Goal: Information Seeking & Learning: Compare options

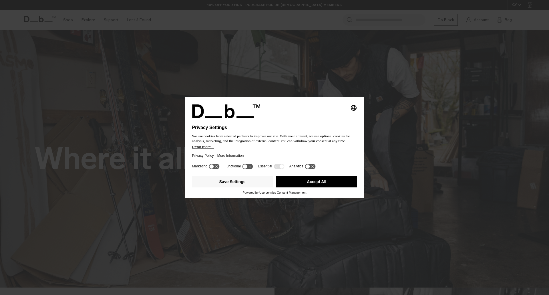
click at [249, 168] on icon at bounding box center [247, 166] width 11 height 5
click at [250, 166] on icon at bounding box center [250, 166] width 4 height 4
click at [312, 166] on icon at bounding box center [310, 166] width 11 height 5
click at [312, 166] on icon at bounding box center [313, 166] width 4 height 4
click at [237, 183] on button "Save Settings" at bounding box center [232, 181] width 81 height 11
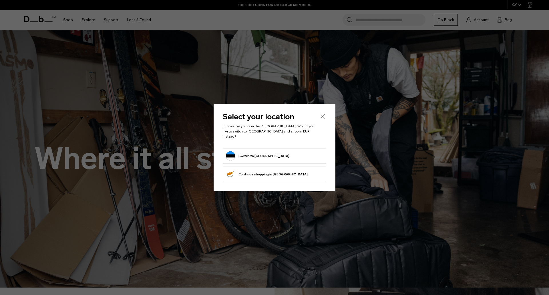
click at [325, 117] on icon "Close" at bounding box center [323, 116] width 7 height 7
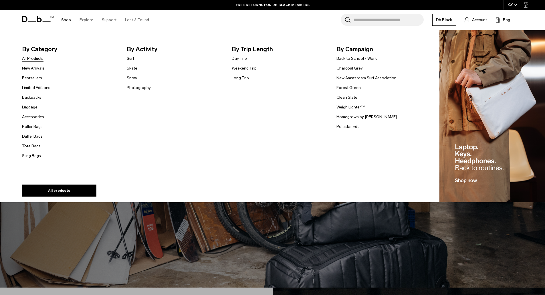
click at [34, 57] on link "All Products" at bounding box center [32, 59] width 21 height 6
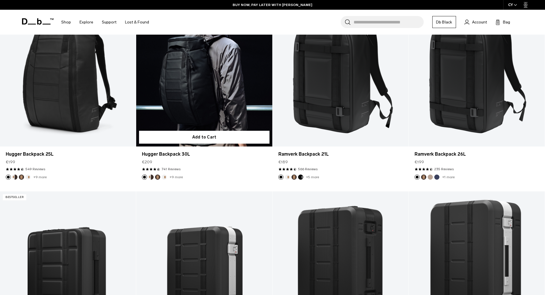
click at [199, 111] on link "Hugger Backpack 30L" at bounding box center [204, 70] width 136 height 151
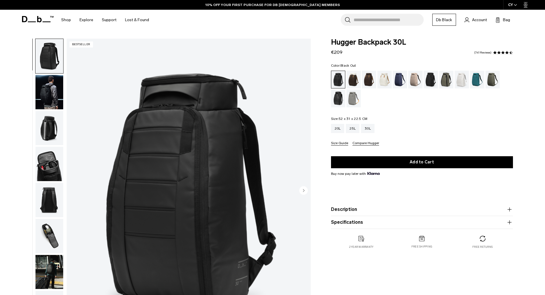
click at [56, 84] on img "button" at bounding box center [49, 92] width 28 height 34
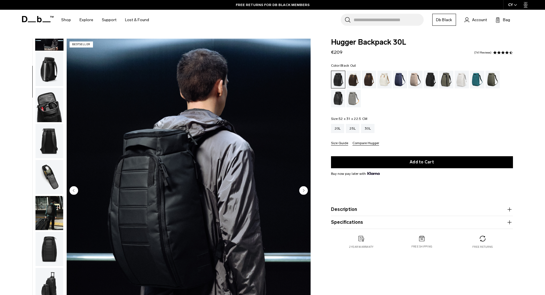
click at [48, 103] on img "button" at bounding box center [49, 105] width 28 height 34
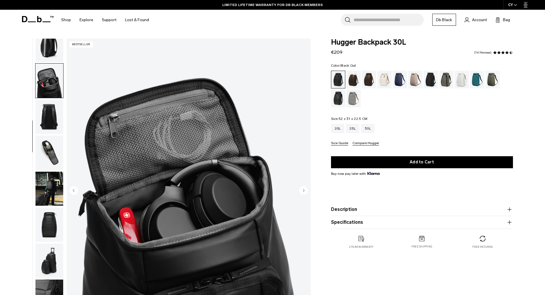
scroll to position [90, 0]
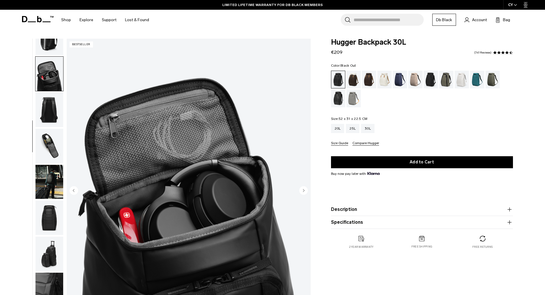
click at [48, 103] on img "button" at bounding box center [49, 110] width 28 height 34
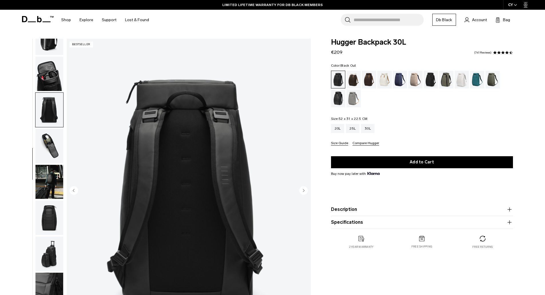
click at [47, 138] on img "button" at bounding box center [49, 146] width 28 height 34
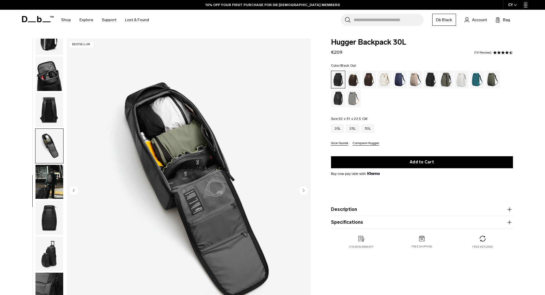
click at [51, 175] on img "button" at bounding box center [49, 182] width 28 height 34
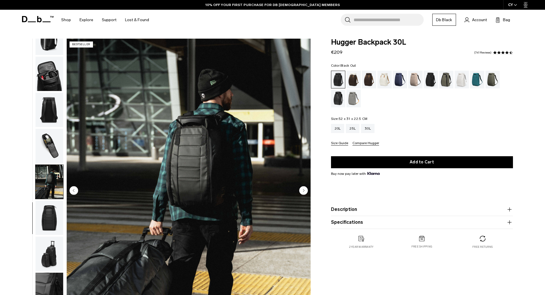
click at [54, 211] on img "button" at bounding box center [49, 218] width 28 height 34
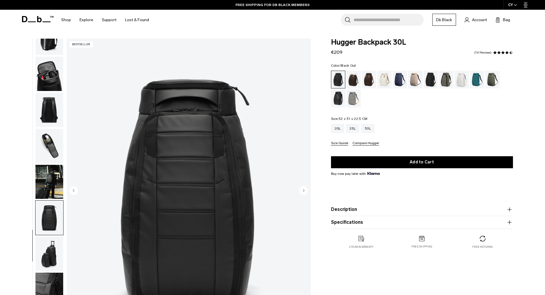
click at [49, 252] on img "button" at bounding box center [49, 254] width 28 height 34
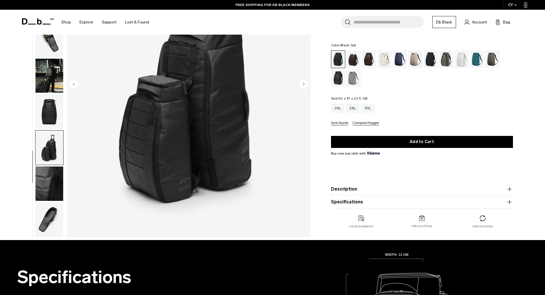
scroll to position [160, 0]
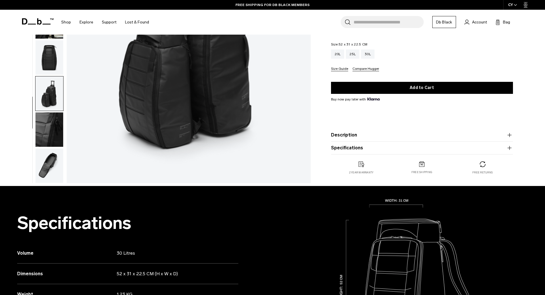
click at [54, 123] on img "button" at bounding box center [49, 129] width 28 height 34
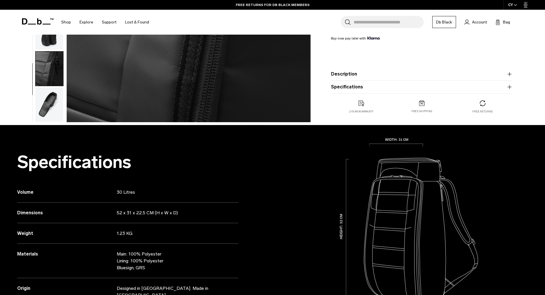
scroll to position [242, 0]
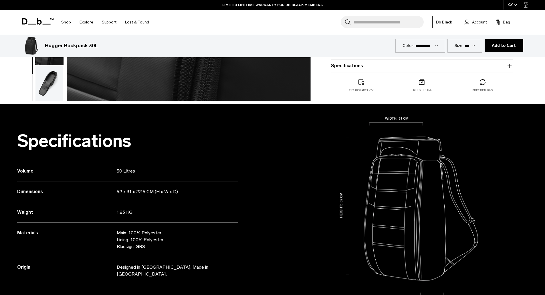
click at [47, 82] on img "button" at bounding box center [49, 83] width 28 height 34
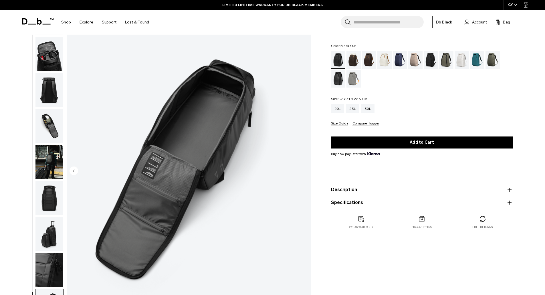
scroll to position [0, 0]
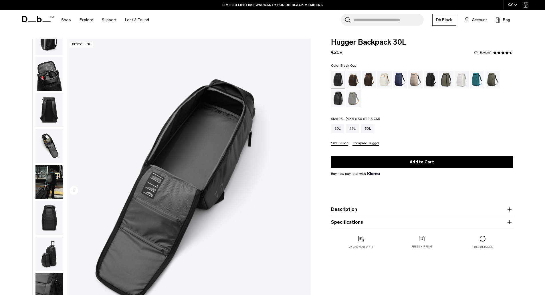
click at [350, 131] on div "25L" at bounding box center [352, 128] width 13 height 9
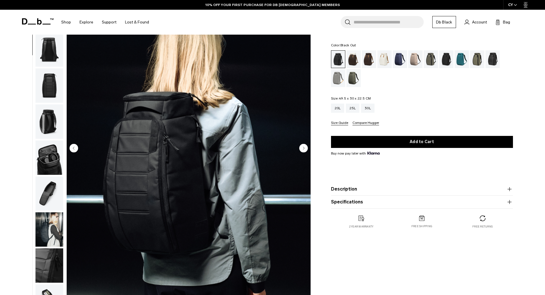
scroll to position [40, 0]
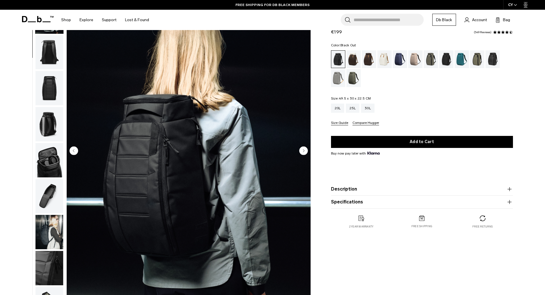
click at [43, 159] on img "button" at bounding box center [49, 160] width 28 height 34
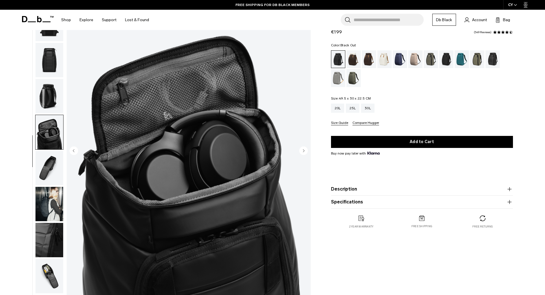
scroll to position [90, 0]
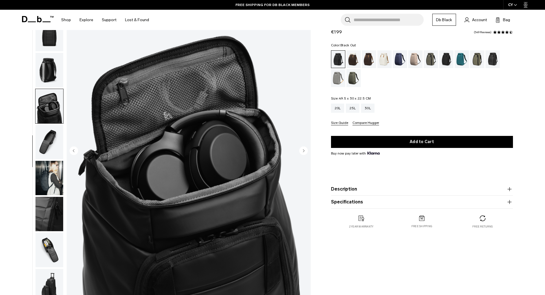
click at [49, 147] on img "button" at bounding box center [49, 142] width 28 height 34
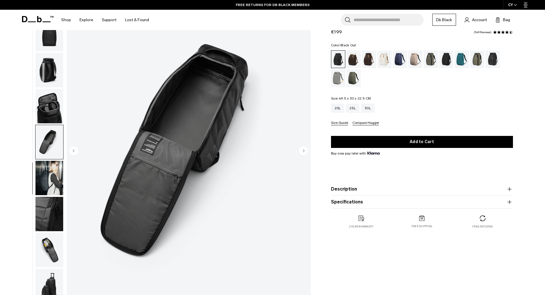
click at [50, 167] on img "button" at bounding box center [49, 178] width 28 height 34
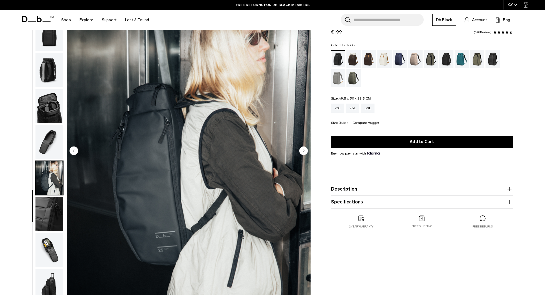
click at [49, 201] on img "button" at bounding box center [49, 214] width 28 height 34
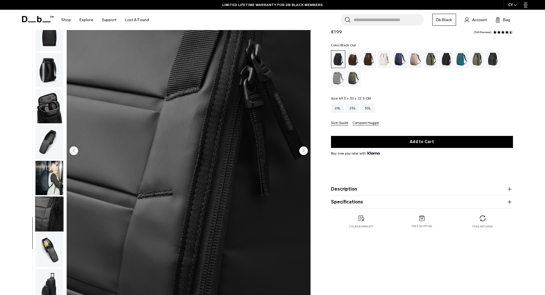
click at [49, 251] on img "button" at bounding box center [49, 250] width 28 height 34
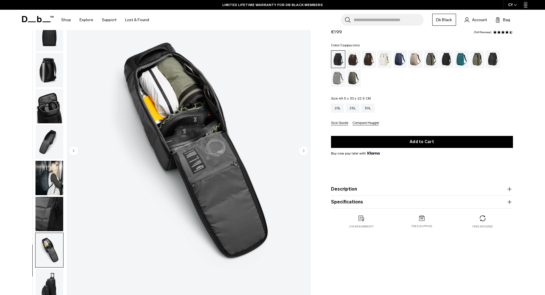
click at [354, 59] on div "Cappuccino" at bounding box center [353, 59] width 15 height 18
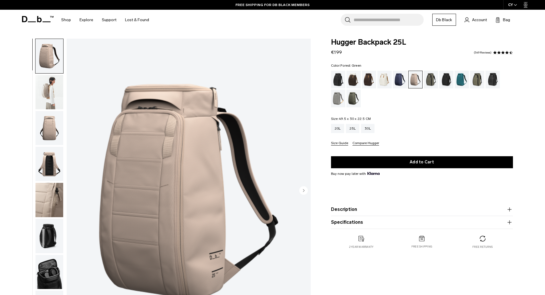
click at [431, 80] on div "Forest Green" at bounding box center [431, 80] width 15 height 18
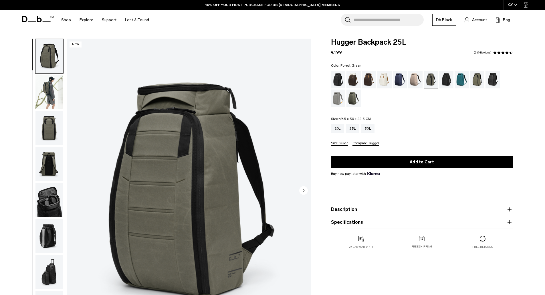
click at [47, 93] on img "button" at bounding box center [49, 92] width 28 height 34
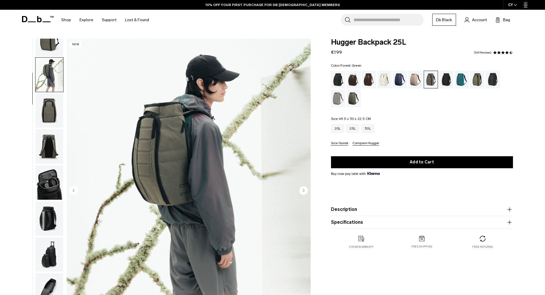
scroll to position [18, 0]
click at [458, 86] on div "Midnight Teal" at bounding box center [462, 80] width 15 height 18
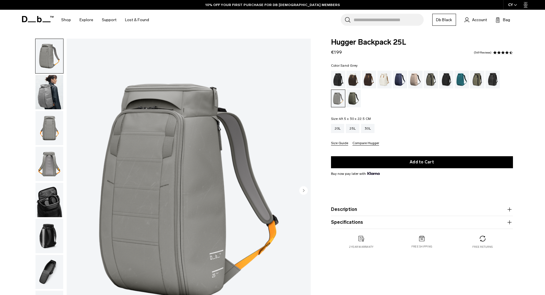
click at [53, 95] on img "button" at bounding box center [49, 92] width 28 height 34
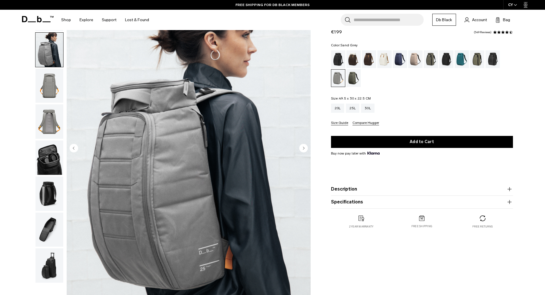
scroll to position [5, 0]
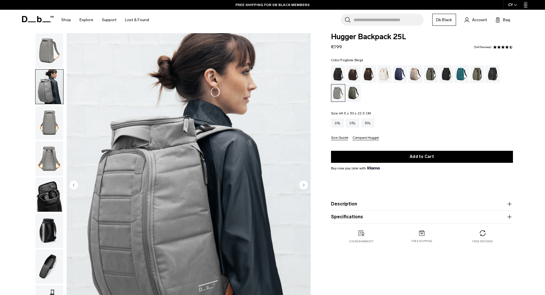
click at [416, 72] on div "Fogbow Beige" at bounding box center [415, 74] width 15 height 18
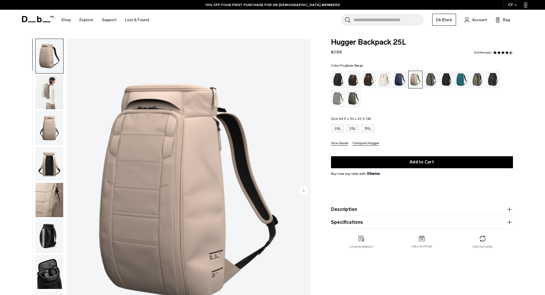
click at [48, 91] on img "button" at bounding box center [49, 92] width 28 height 34
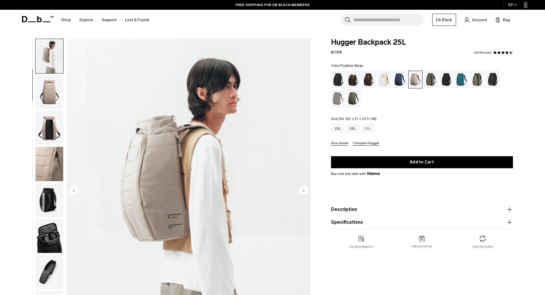
click at [368, 129] on div "30L" at bounding box center [367, 128] width 13 height 9
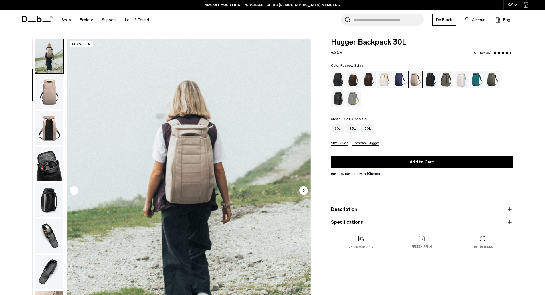
click at [50, 70] on img "button" at bounding box center [49, 56] width 28 height 34
click at [337, 128] on div "20L" at bounding box center [337, 128] width 13 height 9
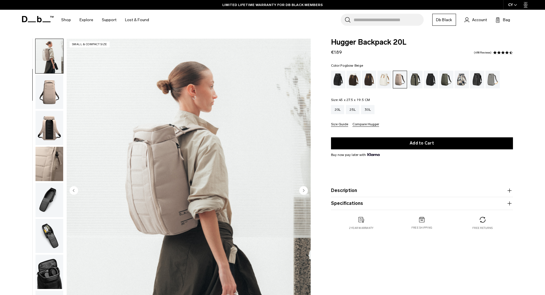
click at [44, 119] on img "button" at bounding box center [49, 128] width 28 height 34
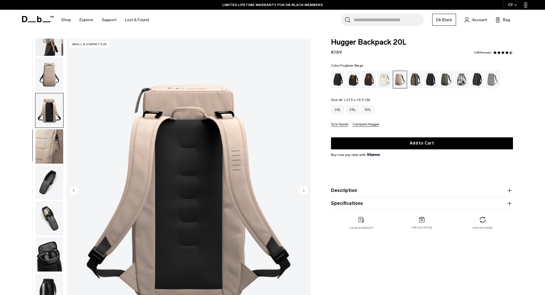
scroll to position [54, 0]
click at [460, 81] on div "Line Cluster" at bounding box center [462, 80] width 15 height 18
